Goal: Task Accomplishment & Management: Manage account settings

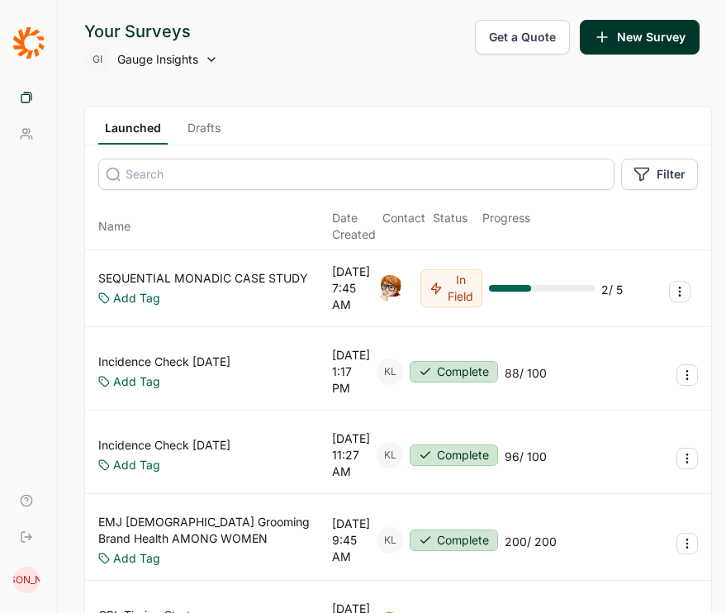
click at [32, 51] on icon at bounding box center [28, 42] width 32 height 33
click at [202, 135] on link "Drafts" at bounding box center [204, 132] width 46 height 25
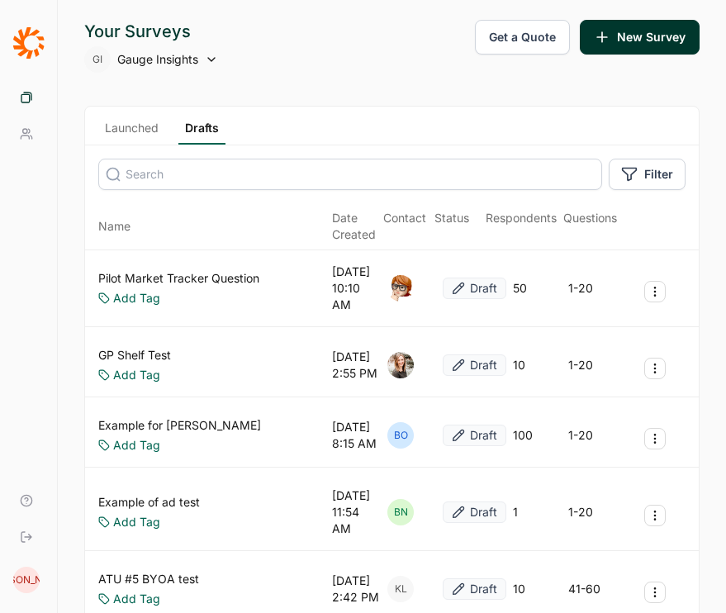
click at [135, 129] on link "Launched" at bounding box center [131, 132] width 67 height 25
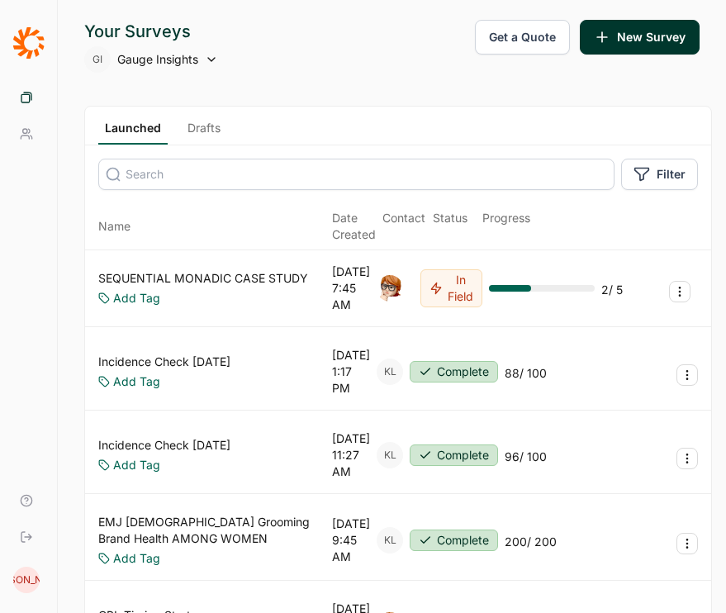
click at [171, 55] on span "Gauge Insights" at bounding box center [157, 59] width 81 height 17
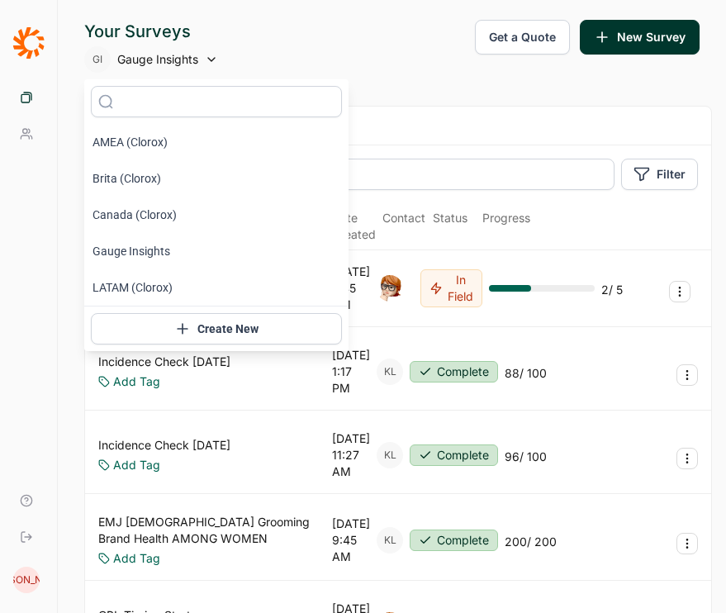
click at [37, 543] on link "Log Out" at bounding box center [29, 537] width 44 height 36
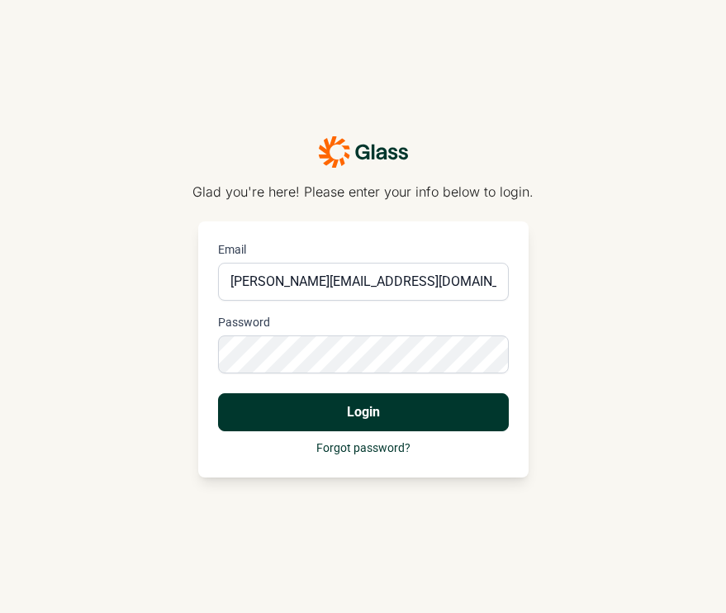
click at [218, 263] on div at bounding box center [218, 263] width 0 height 0
type input "[PERSON_NAME][EMAIL_ADDRESS][DOMAIN_NAME]"
click at [369, 401] on button "Login" at bounding box center [363, 412] width 291 height 38
